Goal: Information Seeking & Learning: Compare options

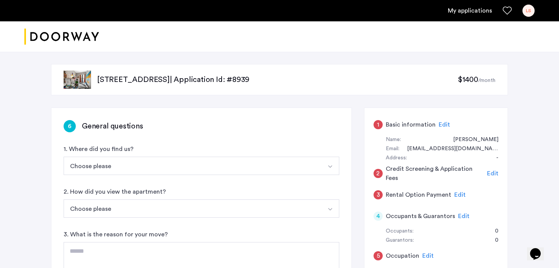
click at [69, 81] on img at bounding box center [77, 79] width 27 height 18
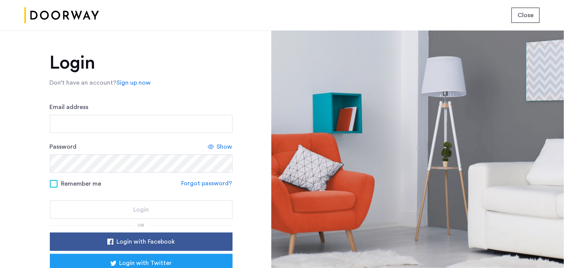
click at [524, 12] on span "Close" at bounding box center [526, 15] width 16 height 9
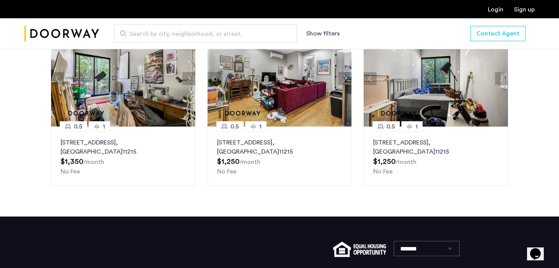
scroll to position [914, 0]
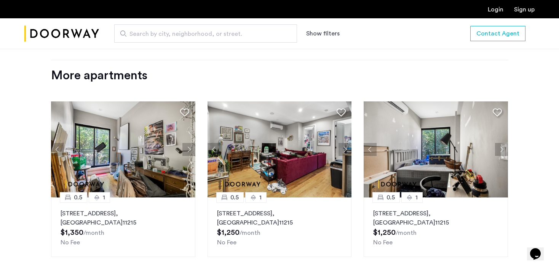
click at [126, 68] on div "More apartments" at bounding box center [279, 75] width 457 height 15
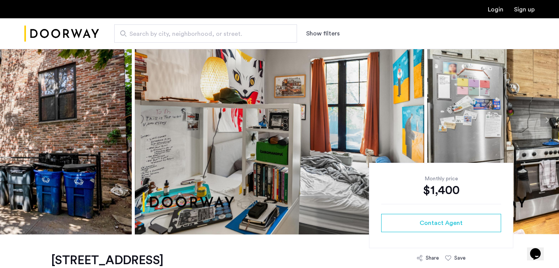
scroll to position [0, 0]
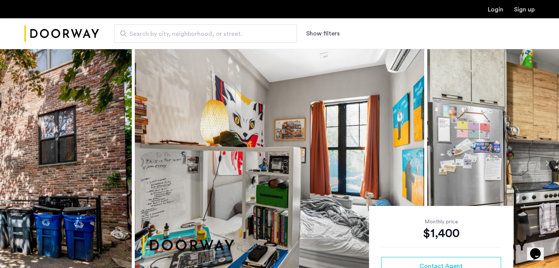
click at [49, 35] on img "Cazamio Logo" at bounding box center [61, 33] width 75 height 29
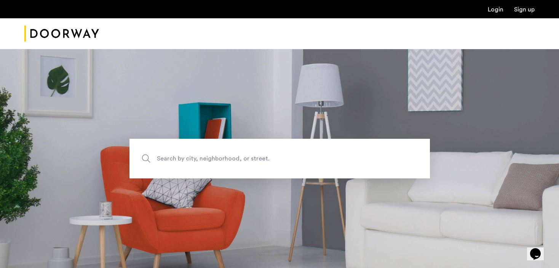
click at [492, 7] on link "Login" at bounding box center [496, 9] width 16 height 6
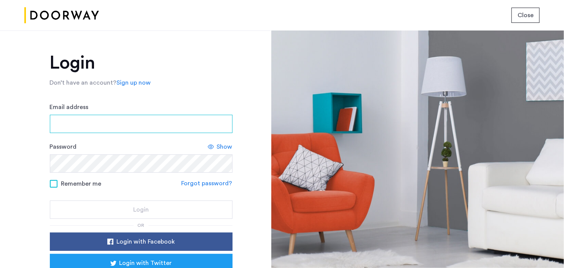
click at [101, 125] on input "Email address" at bounding box center [141, 124] width 183 height 18
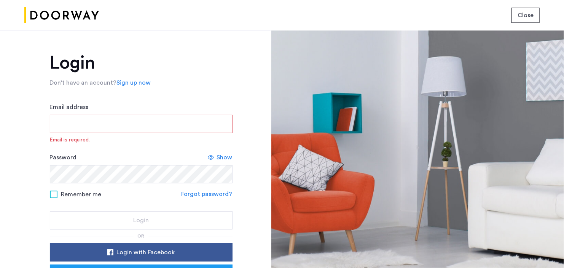
click at [101, 117] on input "Email address" at bounding box center [141, 124] width 183 height 18
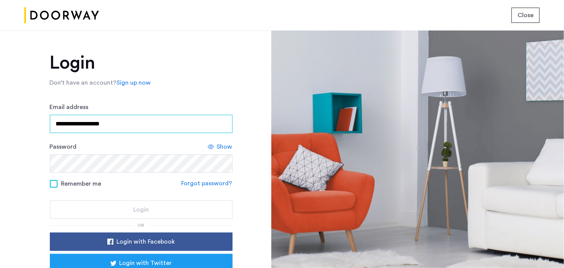
type input "**********"
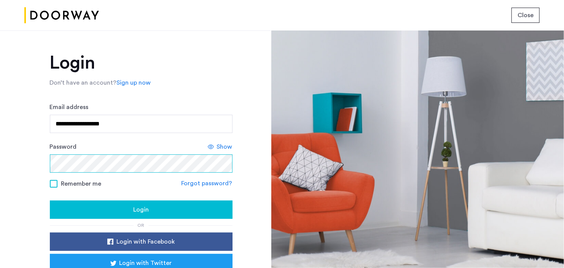
click at [50, 200] on button "Login" at bounding box center [141, 209] width 183 height 18
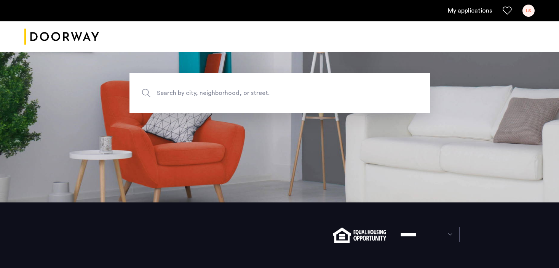
scroll to position [113, 0]
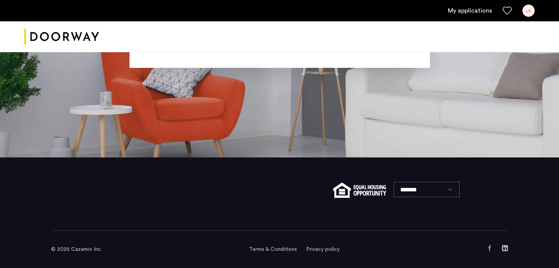
click at [456, 9] on link "My applications" at bounding box center [470, 10] width 44 height 9
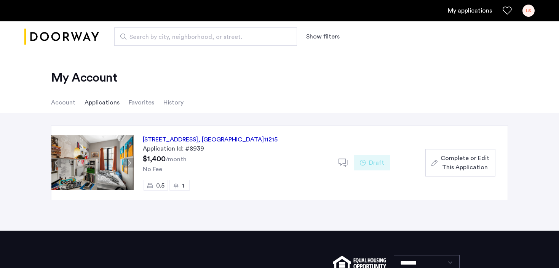
click at [174, 138] on div "557 Union Street, Unit 1BL, Brooklyn , NY 11215" at bounding box center [210, 139] width 135 height 9
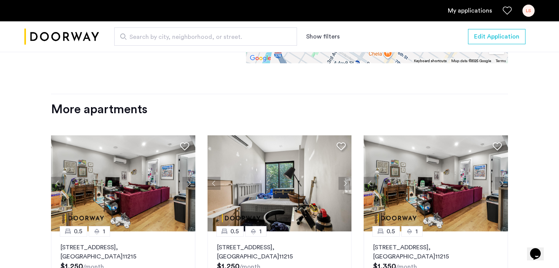
scroll to position [914, 0]
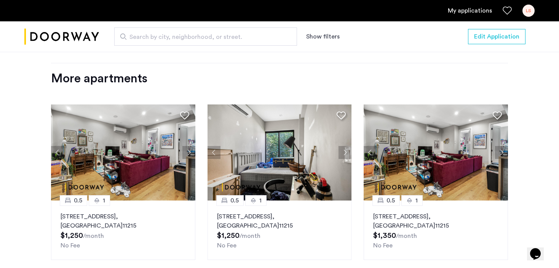
click at [194, 146] on button "Next apartment" at bounding box center [188, 152] width 13 height 13
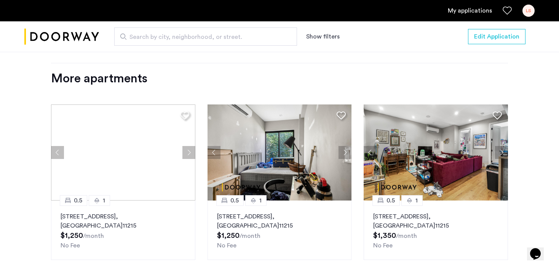
click at [193, 142] on div at bounding box center [123, 152] width 144 height 96
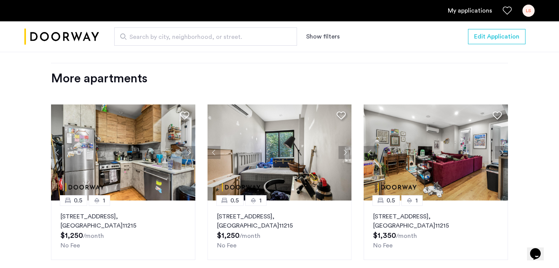
click at [193, 146] on button "Next apartment" at bounding box center [188, 152] width 13 height 13
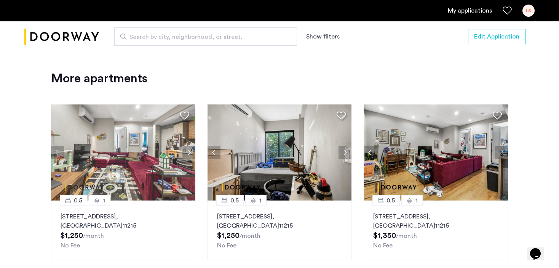
click at [193, 146] on button "Next apartment" at bounding box center [188, 152] width 13 height 13
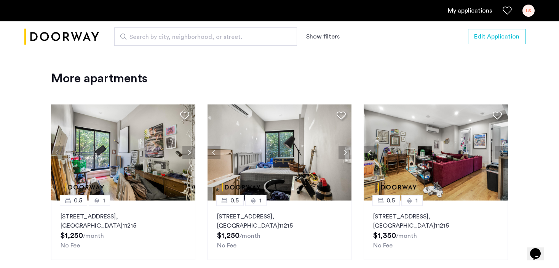
click at [193, 146] on button "Next apartment" at bounding box center [188, 152] width 13 height 13
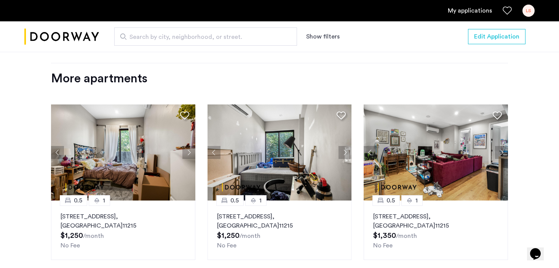
click at [193, 146] on button "Next apartment" at bounding box center [188, 152] width 13 height 13
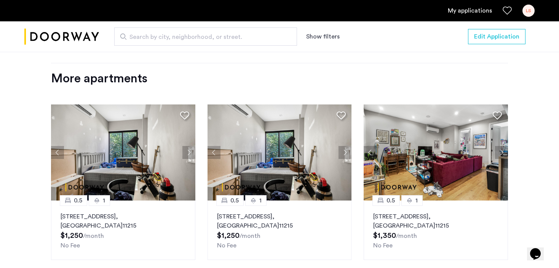
click at [192, 146] on button "Next apartment" at bounding box center [188, 152] width 13 height 13
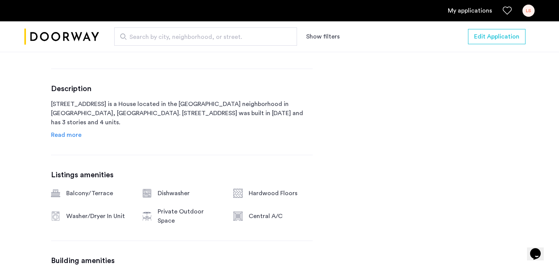
scroll to position [305, 0]
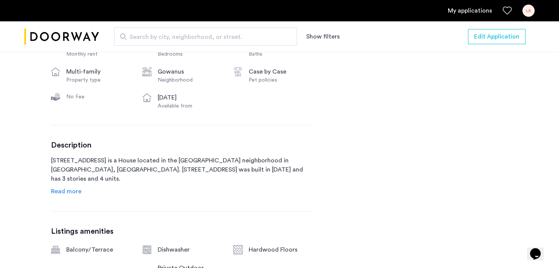
drag, startPoint x: 72, startPoint y: 189, endPoint x: 76, endPoint y: 189, distance: 4.2
click at [72, 189] on span "Read more" at bounding box center [66, 191] width 30 height 6
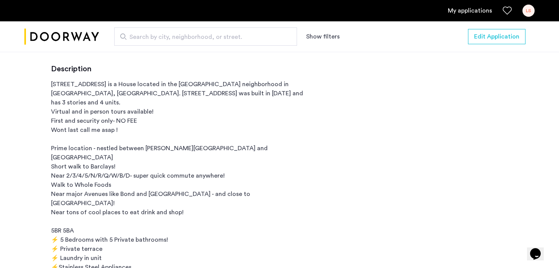
scroll to position [267, 0]
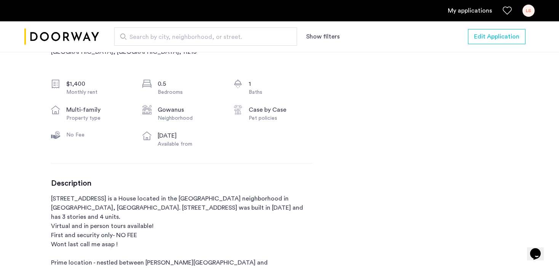
click at [479, 8] on link "My applications" at bounding box center [470, 10] width 44 height 9
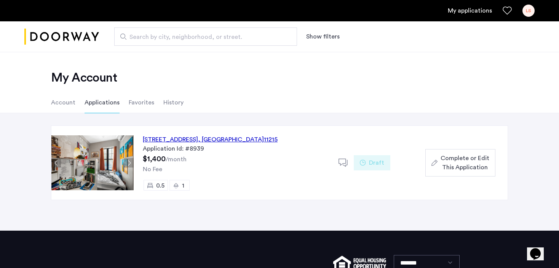
click at [132, 105] on li "Favorites" at bounding box center [142, 102] width 26 height 21
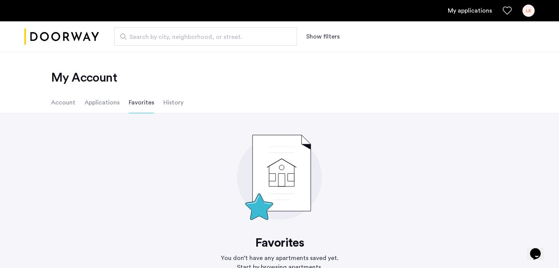
click at [71, 102] on li "Account" at bounding box center [63, 102] width 24 height 21
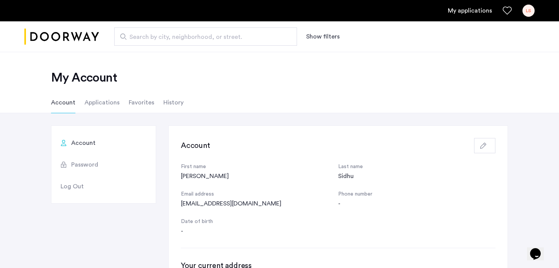
click at [241, 40] on span "Search by city, neighborhood, or street." at bounding box center [202, 36] width 146 height 9
click at [241, 40] on input "Search by city, neighborhood, or street." at bounding box center [205, 36] width 183 height 18
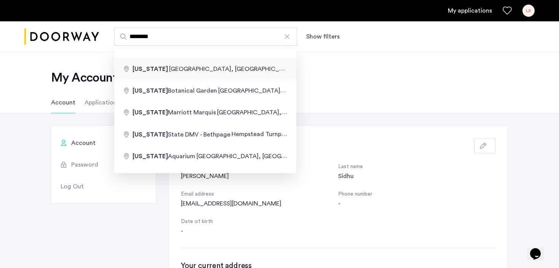
type input "**********"
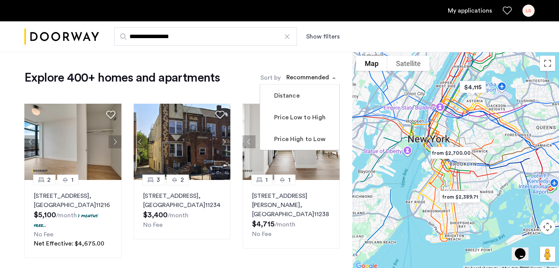
click at [325, 81] on div "sort-apartment" at bounding box center [307, 79] width 45 height 10
click at [298, 121] on label "Price Low to High" at bounding box center [299, 117] width 53 height 9
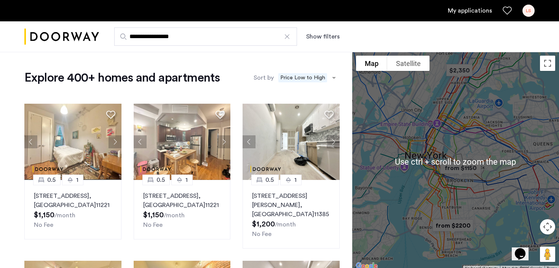
click at [488, 176] on div at bounding box center [455, 161] width 207 height 219
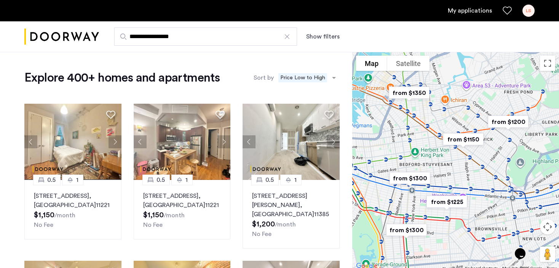
drag, startPoint x: 408, startPoint y: 155, endPoint x: 399, endPoint y: 186, distance: 32.1
click at [399, 186] on img "from $1300" at bounding box center [410, 177] width 53 height 23
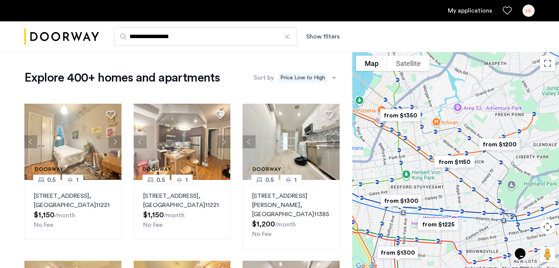
drag, startPoint x: 441, startPoint y: 171, endPoint x: 439, endPoint y: 195, distance: 24.5
click at [439, 195] on div "To navigate, press the arrow keys." at bounding box center [455, 161] width 207 height 219
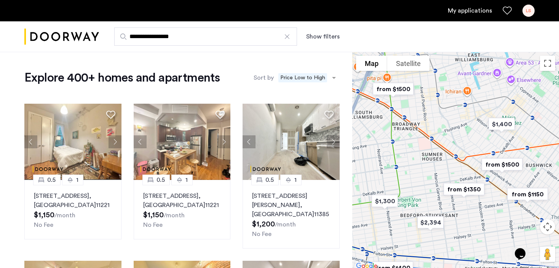
drag, startPoint x: 398, startPoint y: 134, endPoint x: 437, endPoint y: 134, distance: 38.8
click at [437, 134] on div at bounding box center [455, 161] width 207 height 219
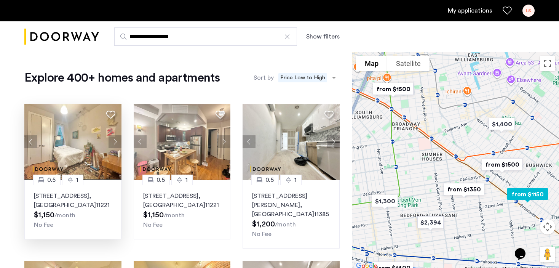
click at [118, 142] on button "Next apartment" at bounding box center [115, 141] width 13 height 13
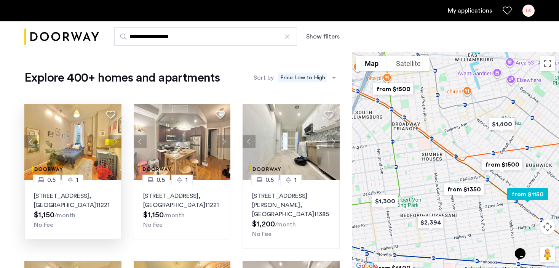
click at [27, 142] on button "Previous apartment" at bounding box center [30, 141] width 13 height 13
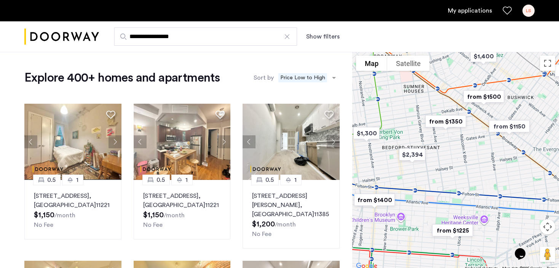
drag, startPoint x: 494, startPoint y: 219, endPoint x: 475, endPoint y: 151, distance: 70.4
click at [475, 151] on div at bounding box center [455, 161] width 207 height 219
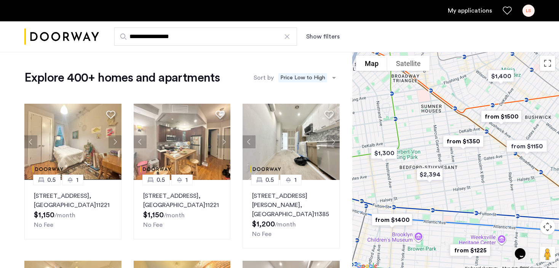
drag, startPoint x: 470, startPoint y: 151, endPoint x: 494, endPoint y: 169, distance: 29.7
click at [494, 169] on div at bounding box center [455, 161] width 207 height 219
click at [393, 157] on img "$1,300" at bounding box center [384, 152] width 38 height 23
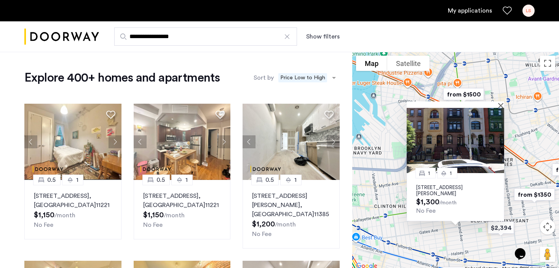
click at [452, 148] on img at bounding box center [455, 140] width 97 height 65
click at [64, 142] on img at bounding box center [72, 142] width 97 height 76
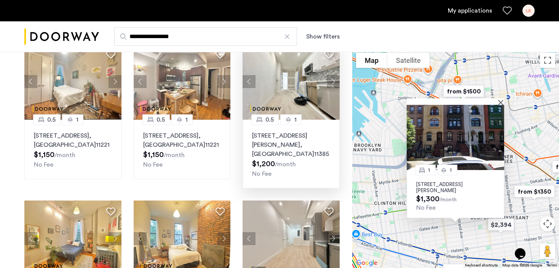
scroll to position [76, 0]
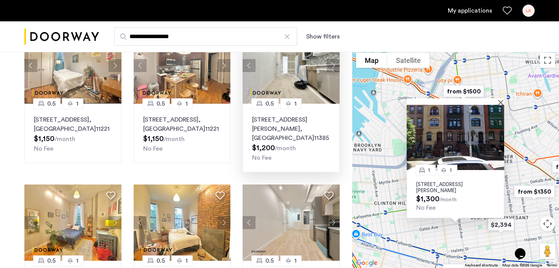
click at [313, 145] on div "16-11 Hancock Street, Unit 1LMR, Queens , NY 11385 $1,200 /month No Fee" at bounding box center [291, 138] width 78 height 47
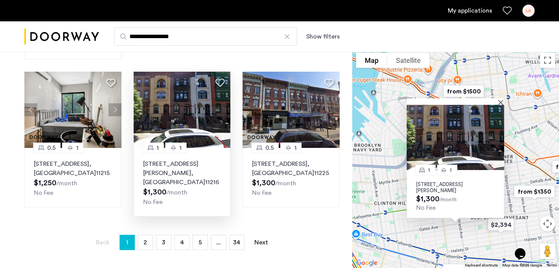
scroll to position [495, 0]
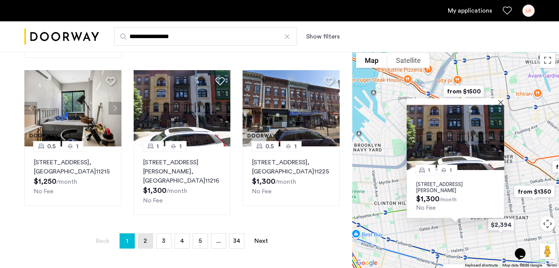
click at [149, 233] on link "page 2" at bounding box center [145, 240] width 14 height 14
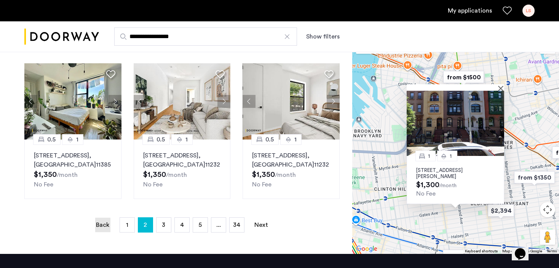
scroll to position [533, 0]
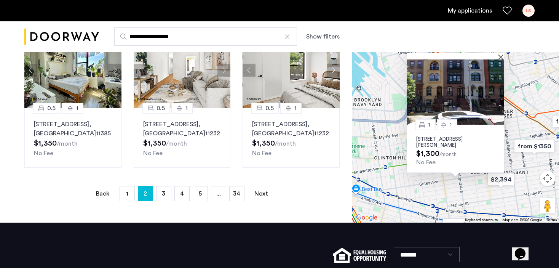
click at [155, 201] on ul "Back page 2 / 34 page 1 You're on page 2 page 3 page 4 page 5 page ... page 34 …" at bounding box center [181, 193] width 315 height 15
click at [159, 201] on link "page 3" at bounding box center [164, 193] width 14 height 14
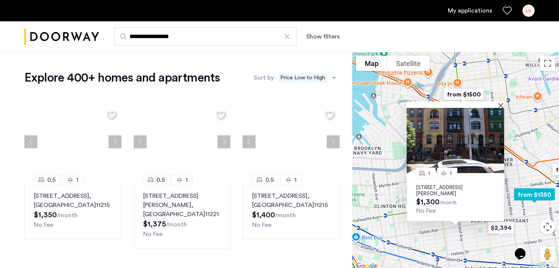
click at [161, 210] on p "856 Greene Avenue, Unit 2LBL, Brooklyn , NY 11221" at bounding box center [182, 204] width 78 height 27
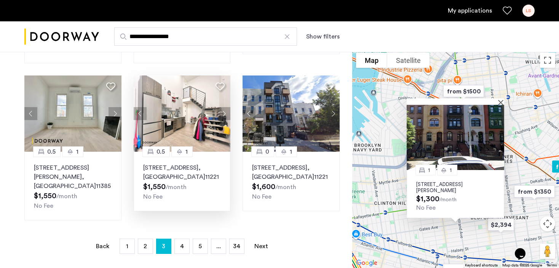
scroll to position [533, 0]
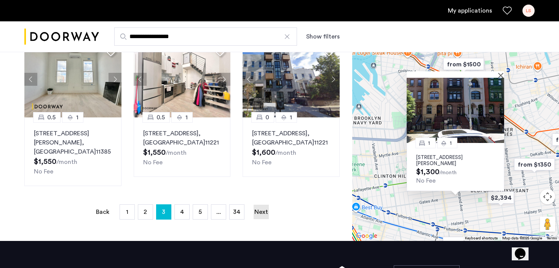
click at [265, 209] on link "Next page" at bounding box center [261, 212] width 15 height 14
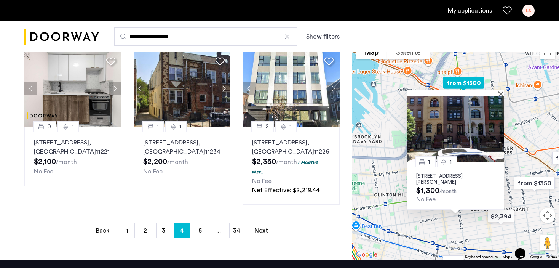
scroll to position [571, 0]
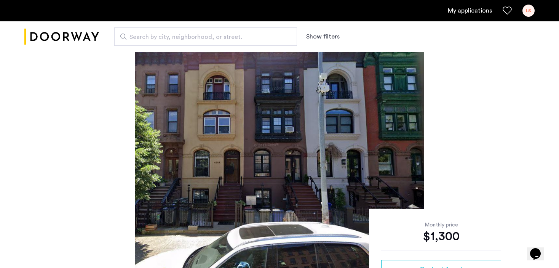
click at [302, 165] on img at bounding box center [279, 166] width 289 height 229
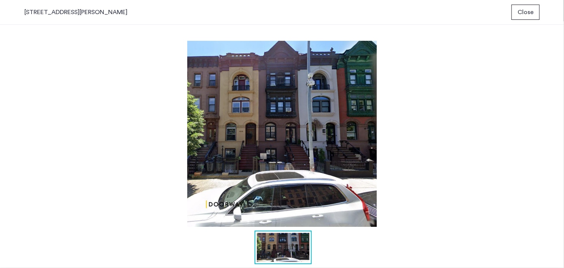
click at [533, 10] on span "Close" at bounding box center [526, 12] width 16 height 9
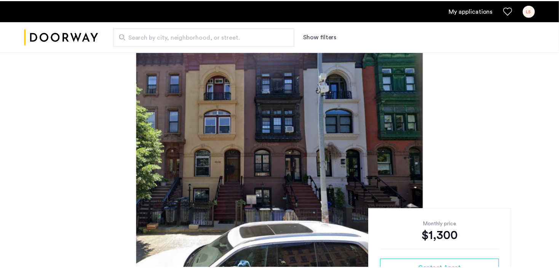
scroll to position [12, 0]
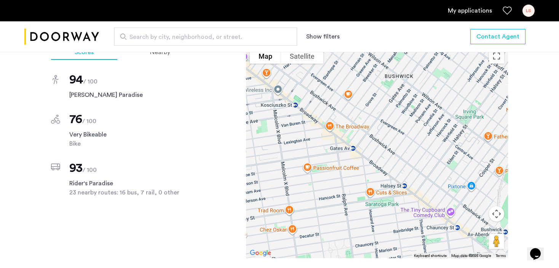
scroll to position [609, 0]
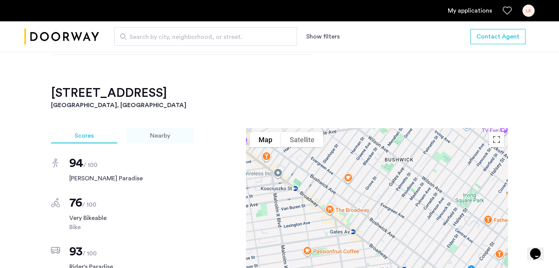
click at [163, 142] on div "Nearby" at bounding box center [159, 135] width 67 height 15
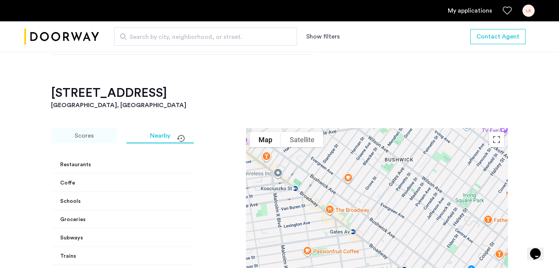
click at [90, 135] on span "Scores" at bounding box center [84, 136] width 19 height 6
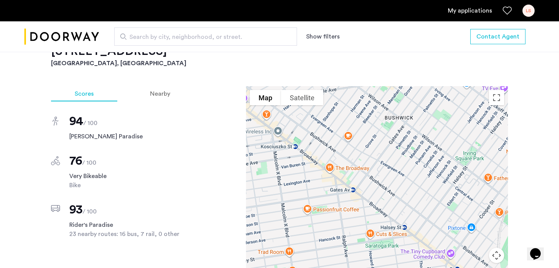
scroll to position [571, 0]
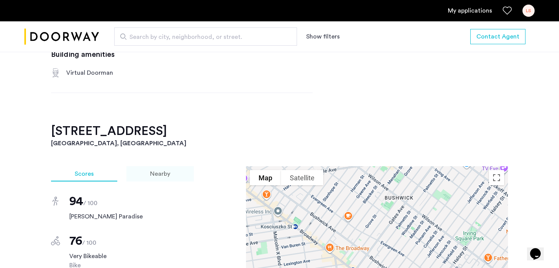
click at [143, 174] on div "Nearby" at bounding box center [159, 173] width 67 height 15
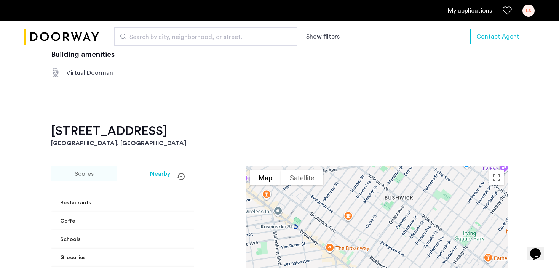
click at [97, 174] on div "Scores" at bounding box center [84, 173] width 66 height 15
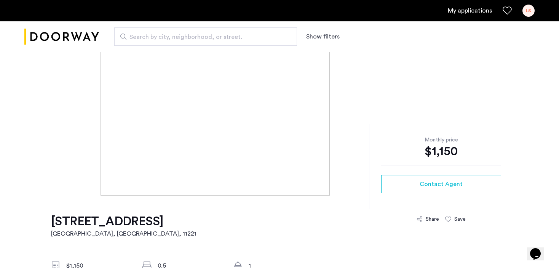
scroll to position [0, 0]
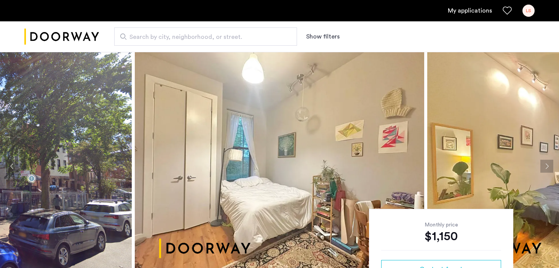
click at [244, 161] on img at bounding box center [279, 166] width 289 height 229
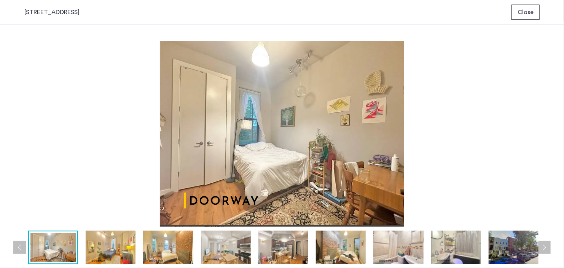
click at [114, 256] on img at bounding box center [111, 247] width 50 height 34
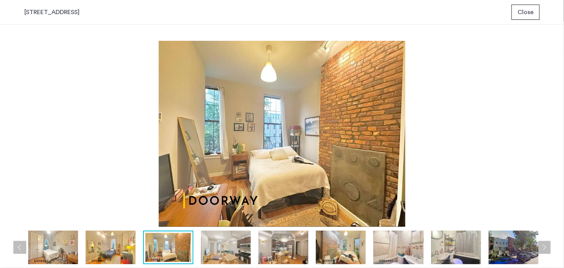
click at [532, 12] on span "Close" at bounding box center [526, 12] width 16 height 9
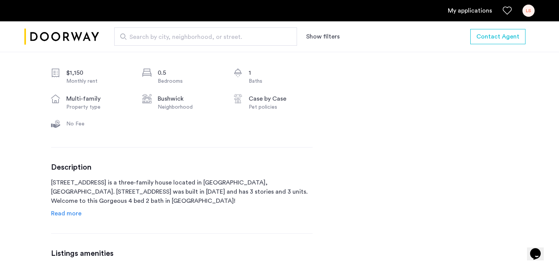
scroll to position [279, 0]
click at [63, 212] on span "Read more" at bounding box center [66, 212] width 30 height 6
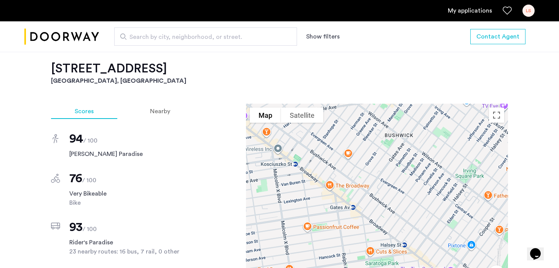
scroll to position [774, 0]
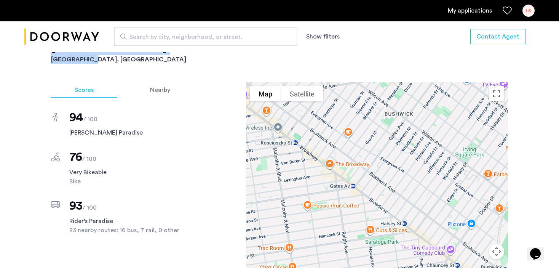
drag, startPoint x: 56, startPoint y: 59, endPoint x: 109, endPoint y: 82, distance: 57.5
click at [109, 82] on div "30 Woodbine Street, Unit 2BR Brooklyn, NY , 11221 $1,150 Monthly rent 0.5 Bedro…" at bounding box center [280, 17] width 480 height 1023
copy div "30 Woodbine Street, Unit 2BR Brooklyn, NY"
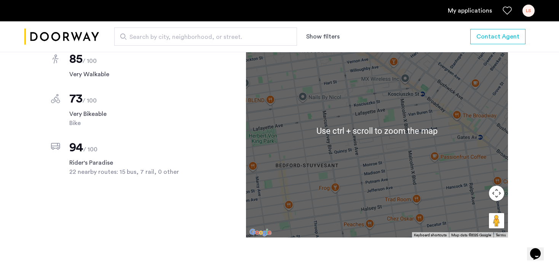
scroll to position [686, 0]
